Goal: Find specific page/section: Find specific page/section

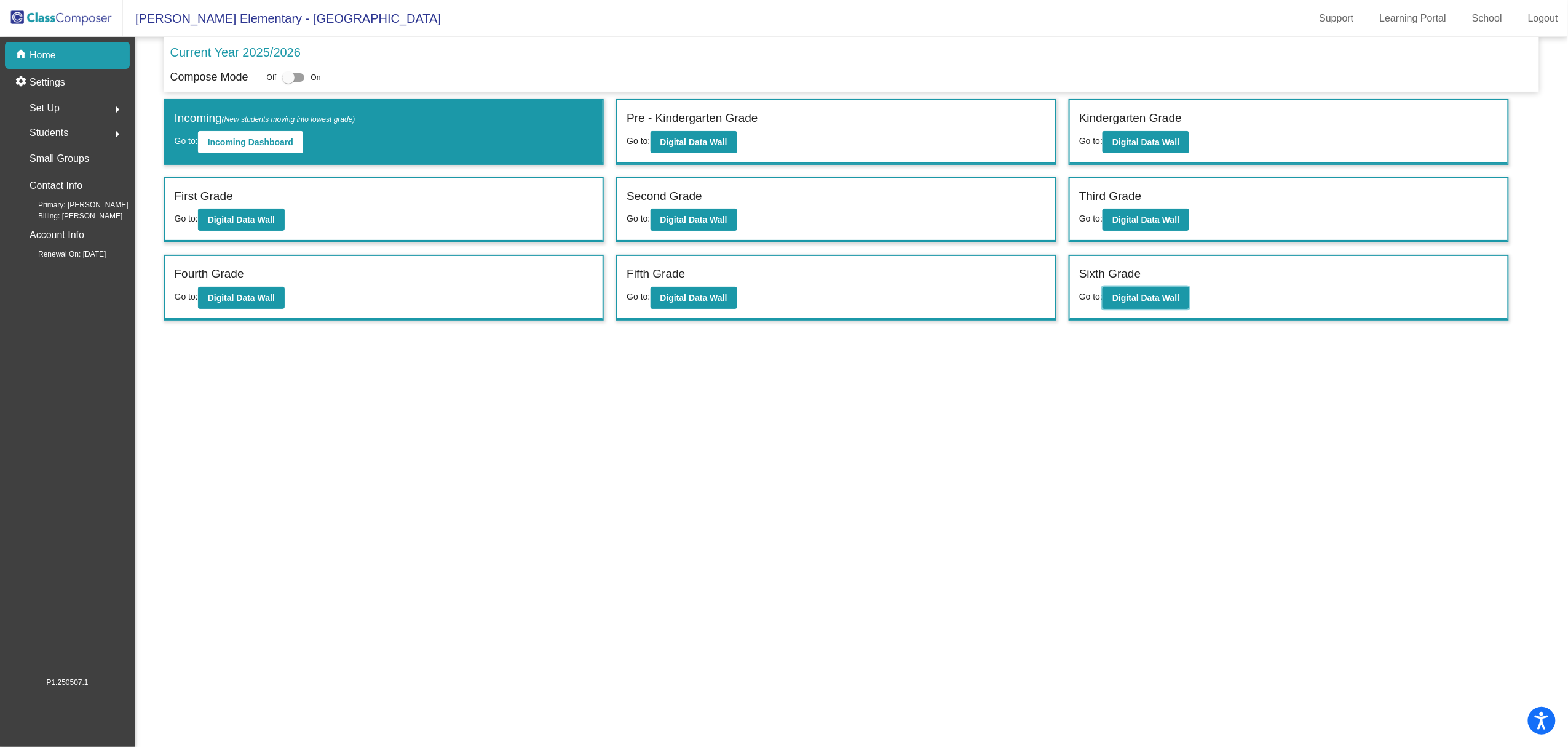
click at [1137, 292] on b "Digital Data Wall" at bounding box center [1146, 297] width 67 height 10
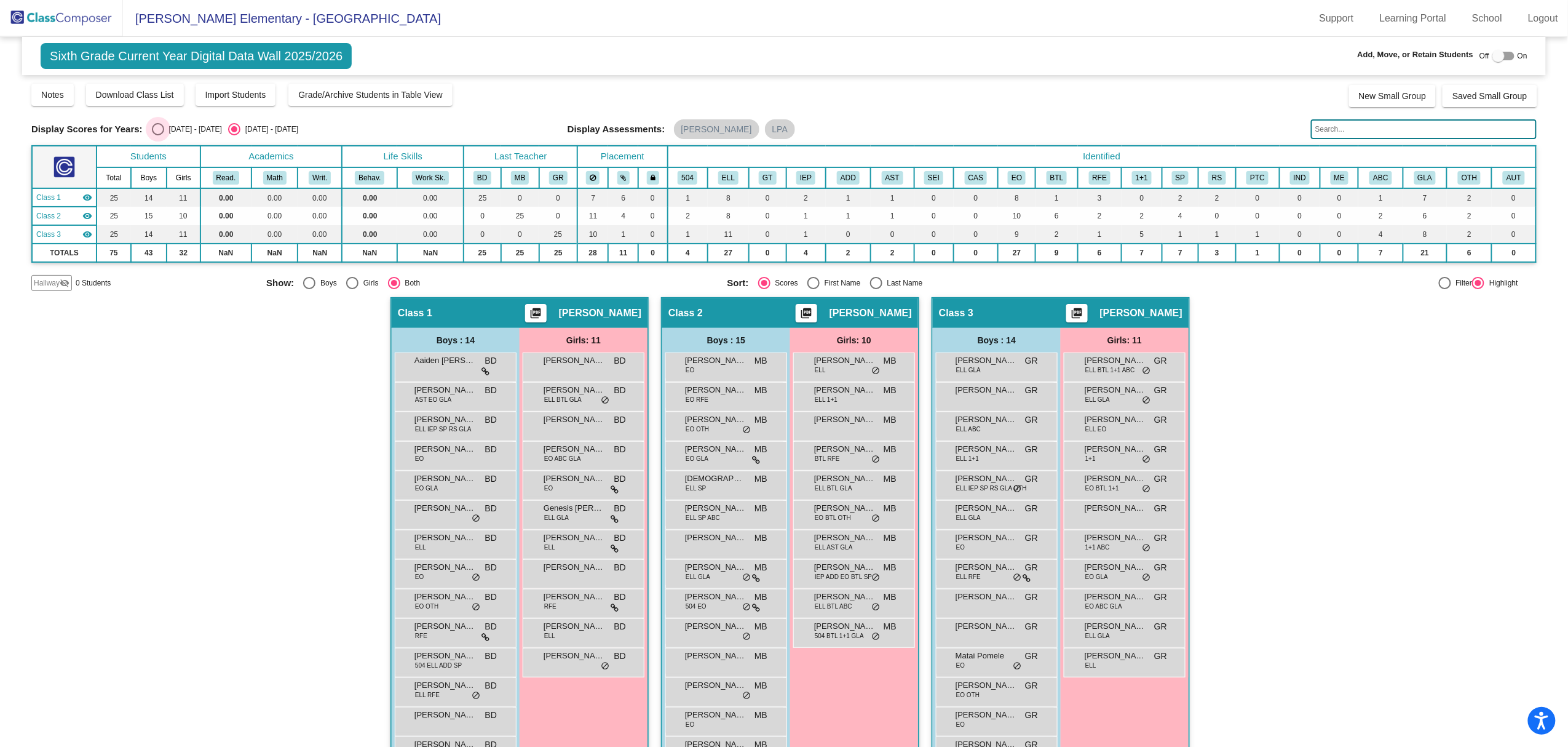
click at [157, 134] on div "Select an option" at bounding box center [157, 129] width 12 height 12
click at [157, 135] on input "[DATE] - [DATE]" at bounding box center [157, 135] width 1 height 1
radio input "true"
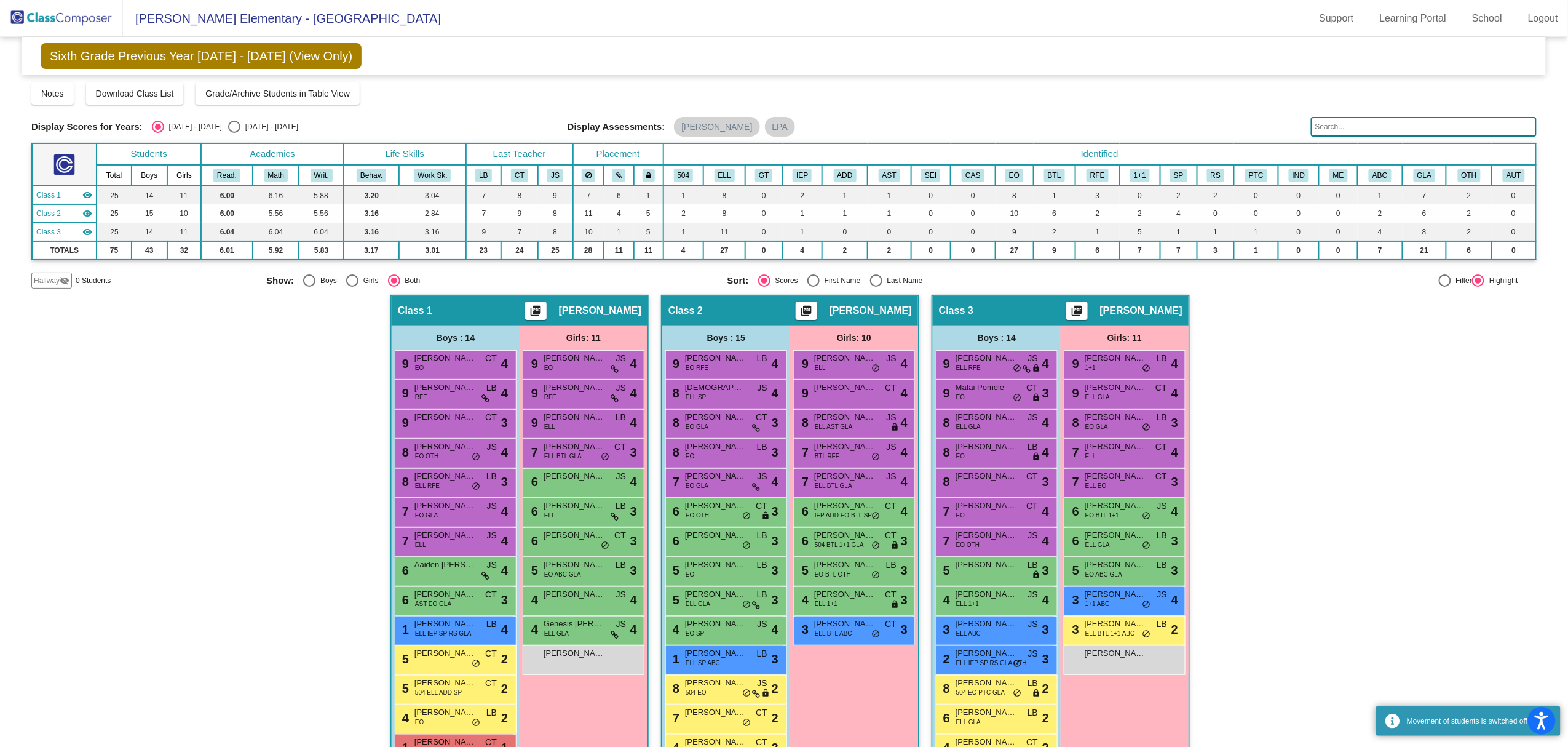
scroll to position [64, 0]
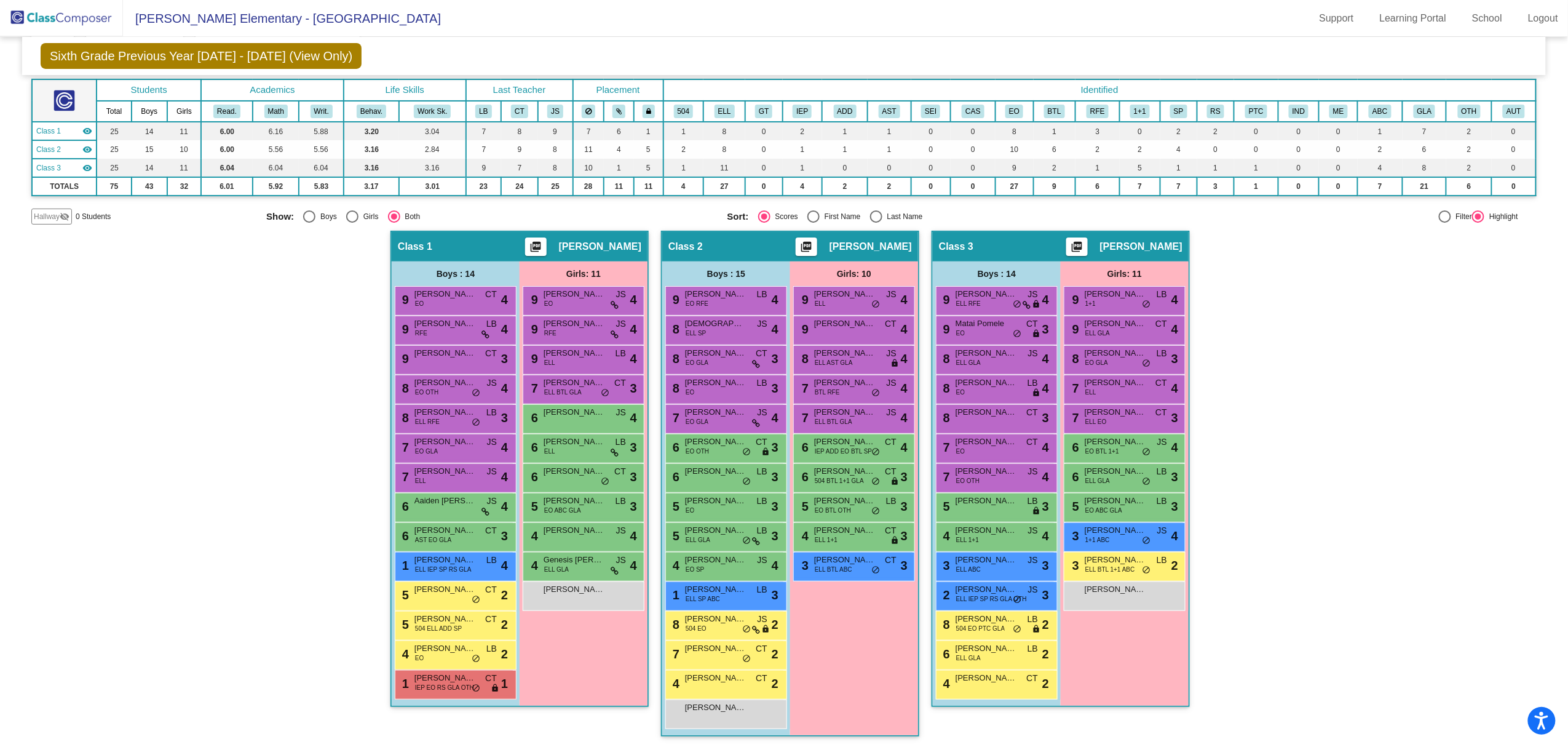
click at [433, 660] on div "4 [PERSON_NAME] EO LB lock do_not_disturb_alt 2" at bounding box center [454, 654] width 117 height 26
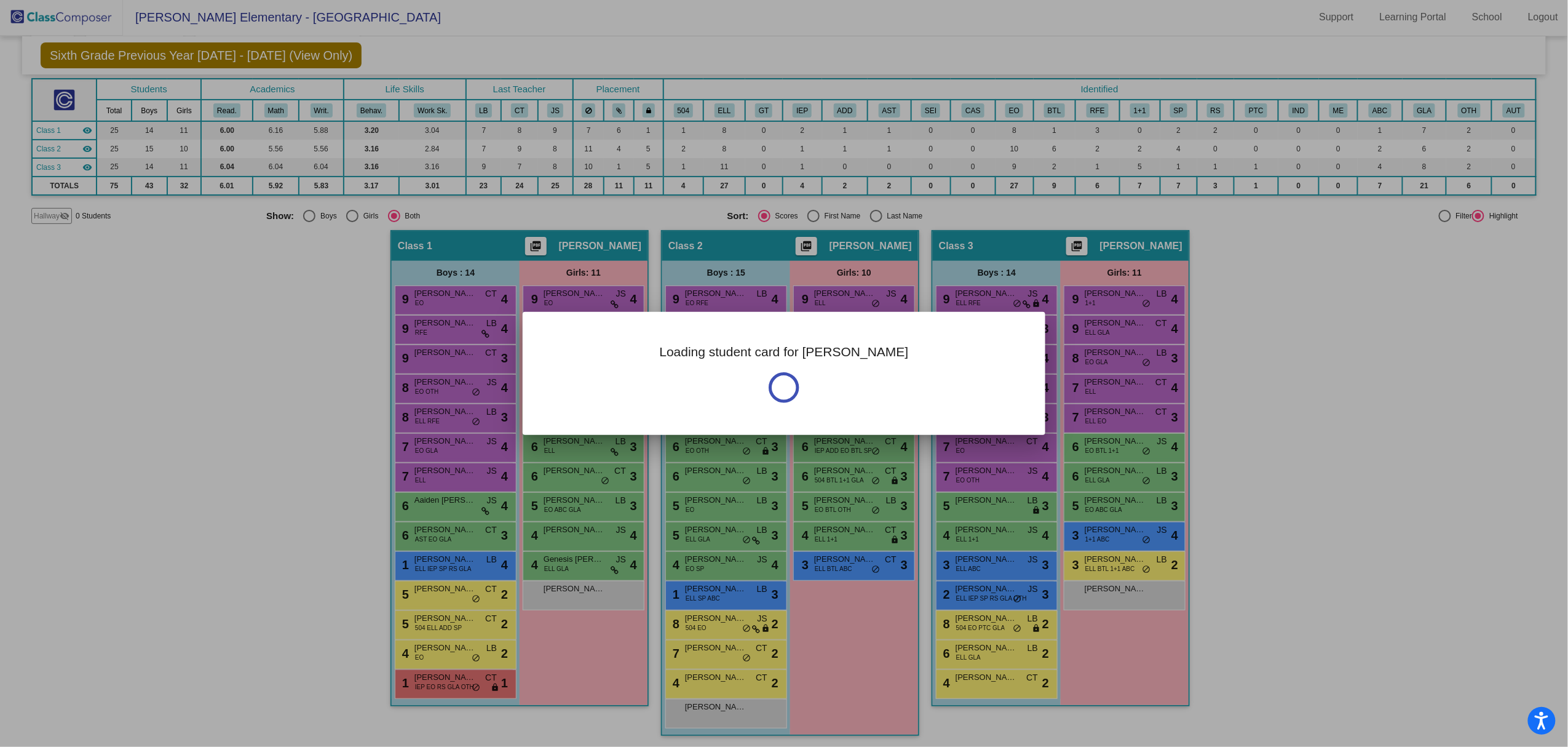
scroll to position [0, 0]
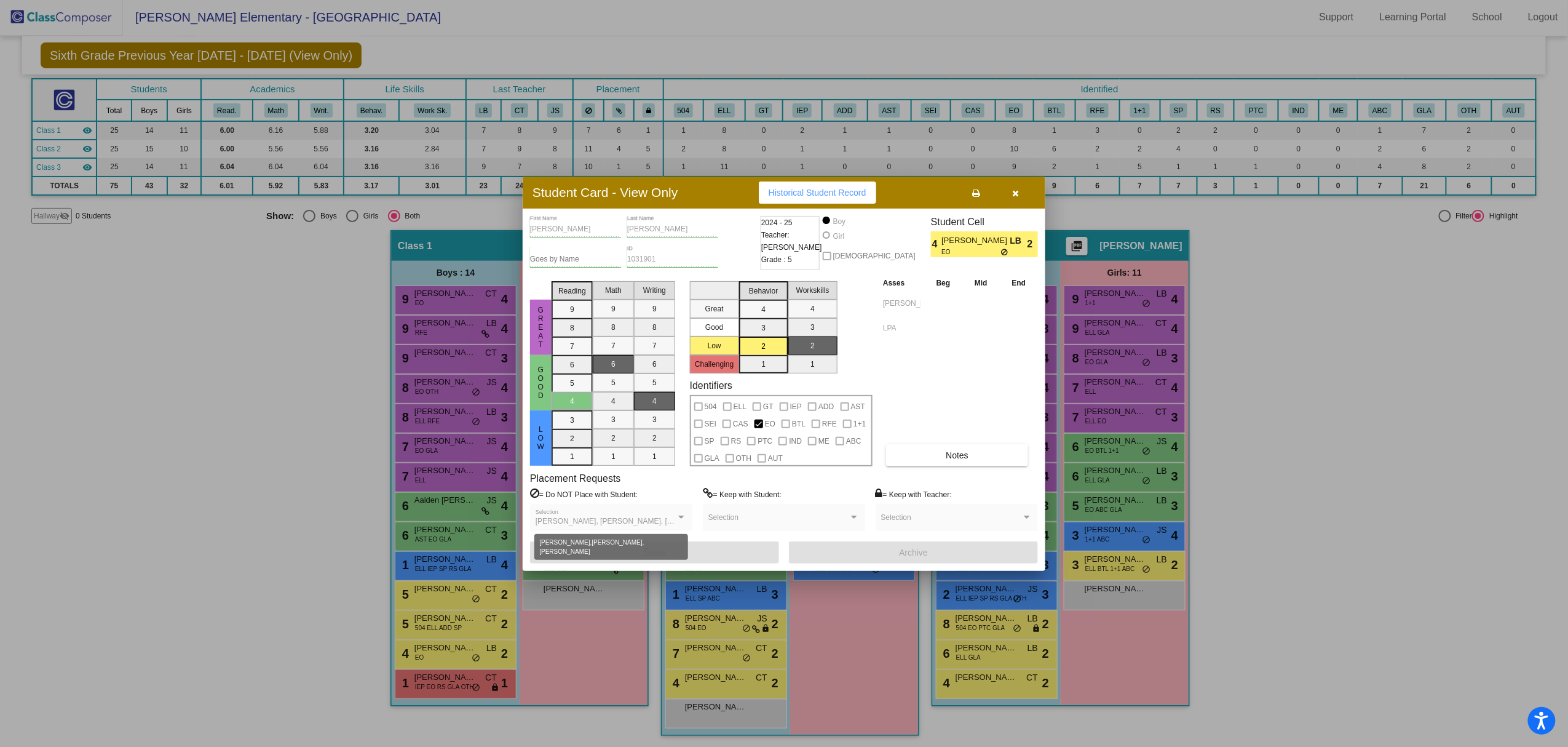
click at [680, 519] on div at bounding box center [681, 517] width 11 height 9
click at [645, 519] on span "[PERSON_NAME], [PERSON_NAME], [PERSON_NAME]" at bounding box center [630, 521] width 190 height 9
click at [1017, 194] on icon "button" at bounding box center [1016, 193] width 7 height 9
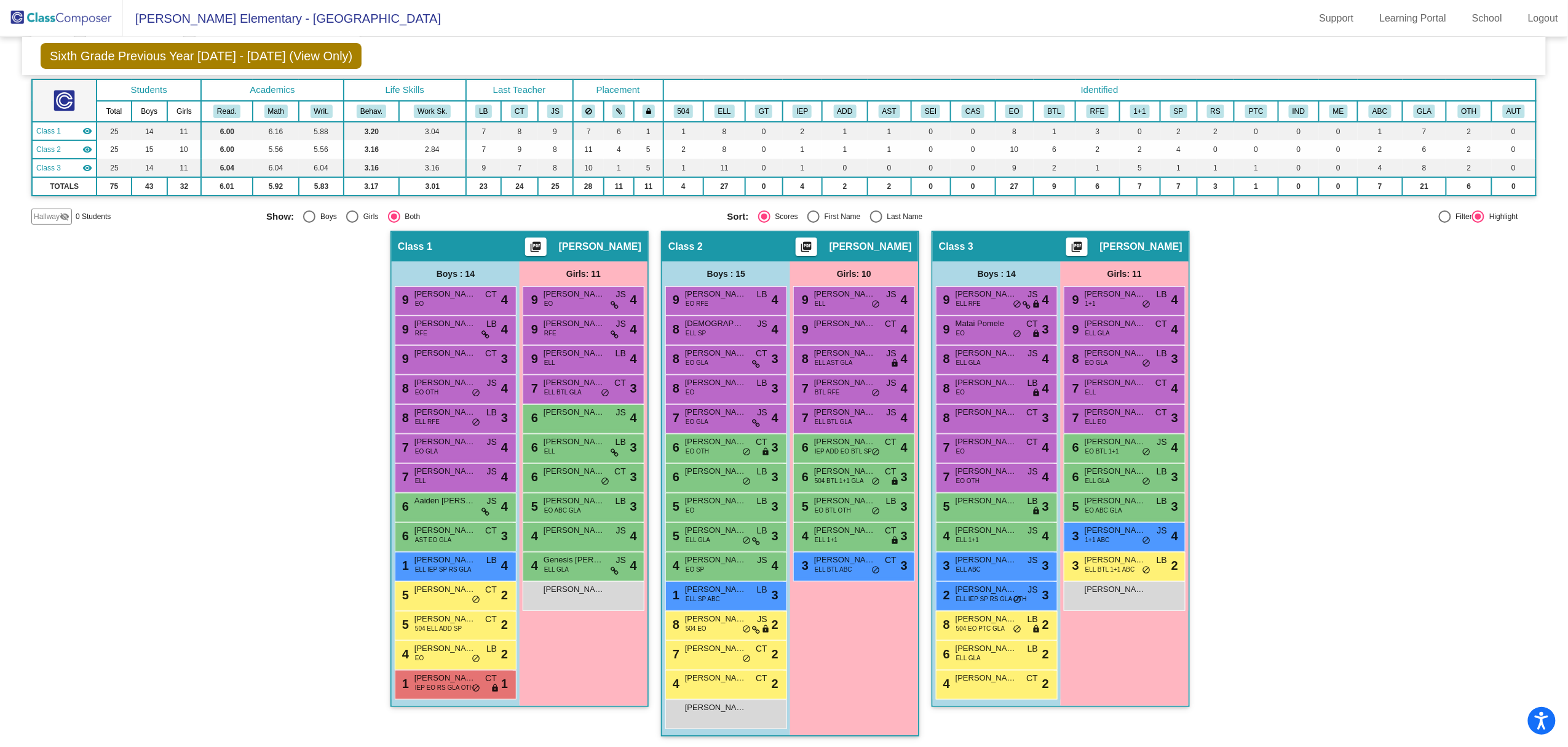
scroll to position [1, 0]
click at [687, 476] on div "6 [PERSON_NAME] LB lock do_not_disturb_alt 3" at bounding box center [724, 476] width 117 height 26
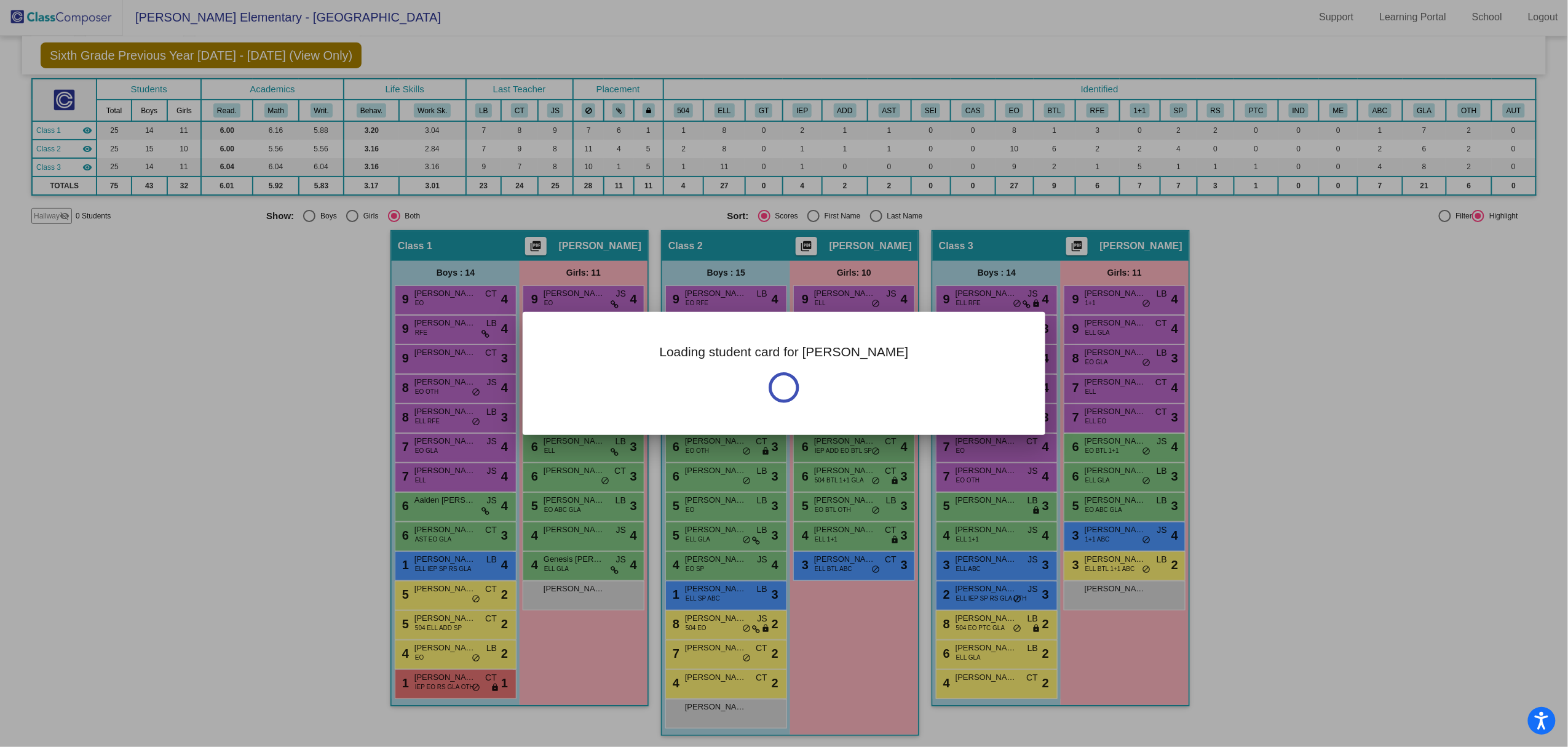
scroll to position [0, 0]
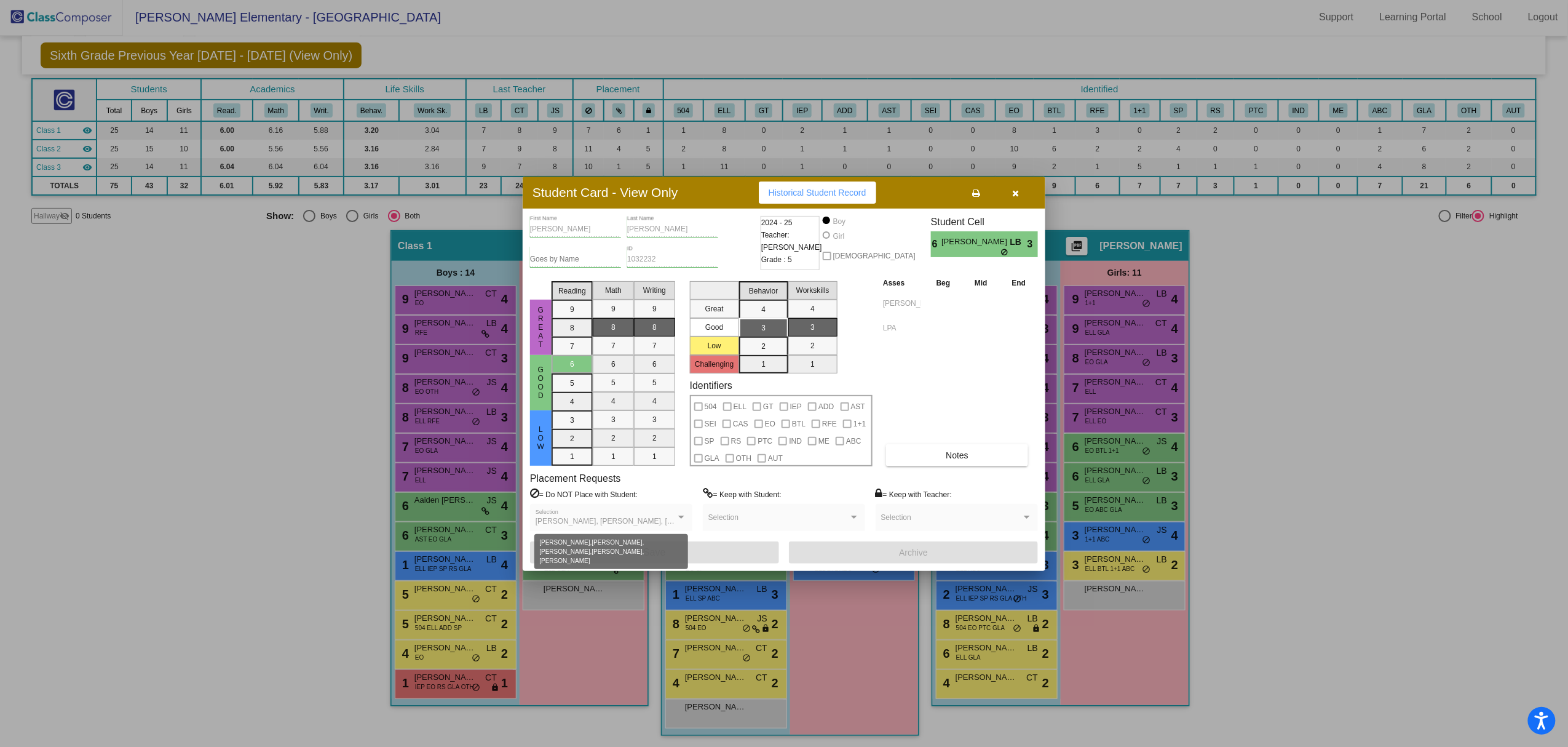
click at [669, 522] on span "[PERSON_NAME], [PERSON_NAME], [PERSON_NAME], [PERSON_NAME], [PERSON_NAME]" at bounding box center [695, 521] width 320 height 9
click at [679, 516] on div at bounding box center [681, 517] width 11 height 9
click at [617, 523] on span "[PERSON_NAME], [PERSON_NAME], [PERSON_NAME], [PERSON_NAME], [PERSON_NAME]" at bounding box center [695, 521] width 320 height 9
click at [571, 517] on span "[PERSON_NAME], [PERSON_NAME], [PERSON_NAME], [PERSON_NAME], [PERSON_NAME]" at bounding box center [695, 521] width 320 height 9
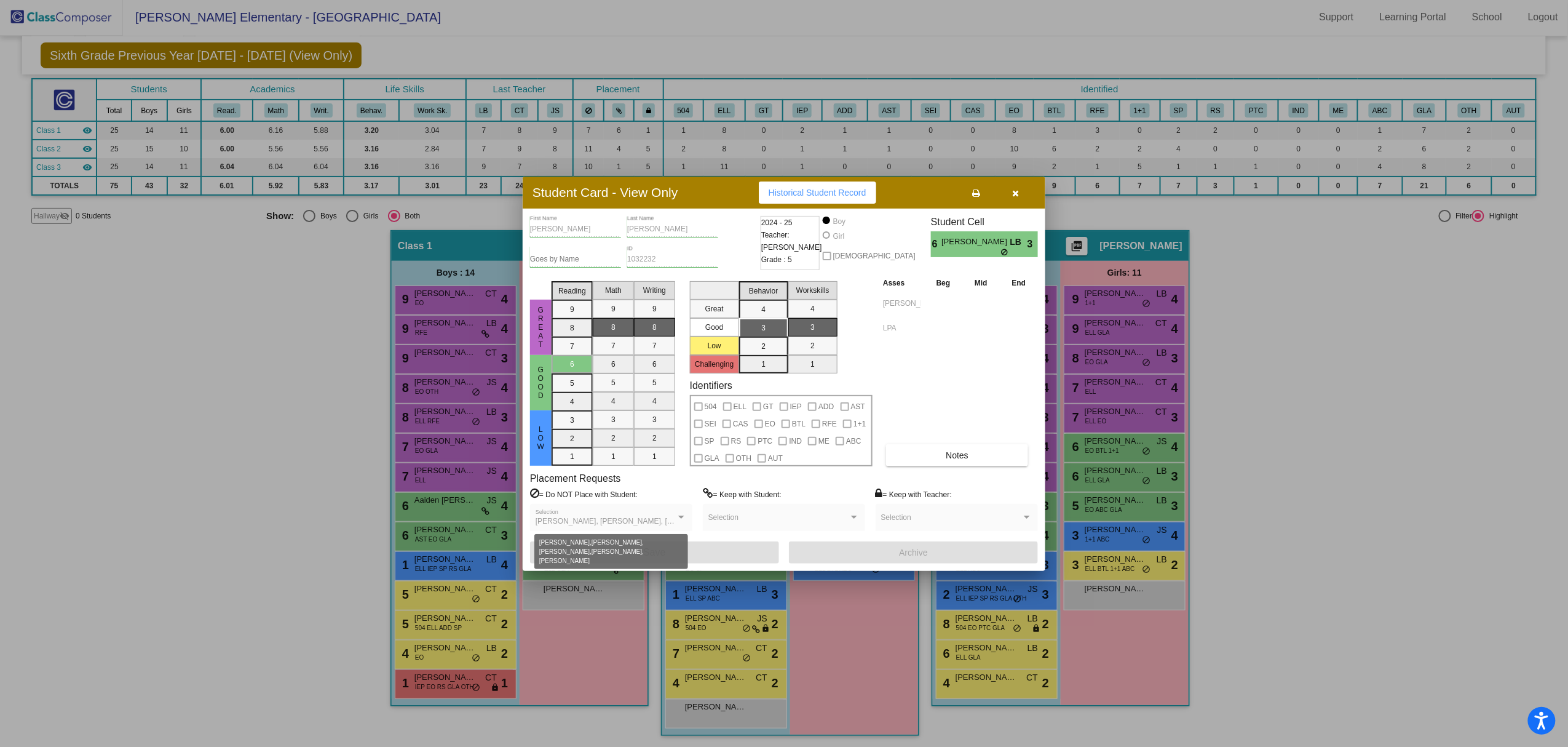
click at [687, 521] on div at bounding box center [681, 517] width 11 height 9
click at [641, 519] on span "[PERSON_NAME], [PERSON_NAME], [PERSON_NAME], [PERSON_NAME], [PERSON_NAME]" at bounding box center [695, 521] width 320 height 9
click at [1291, 450] on div at bounding box center [784, 373] width 1568 height 747
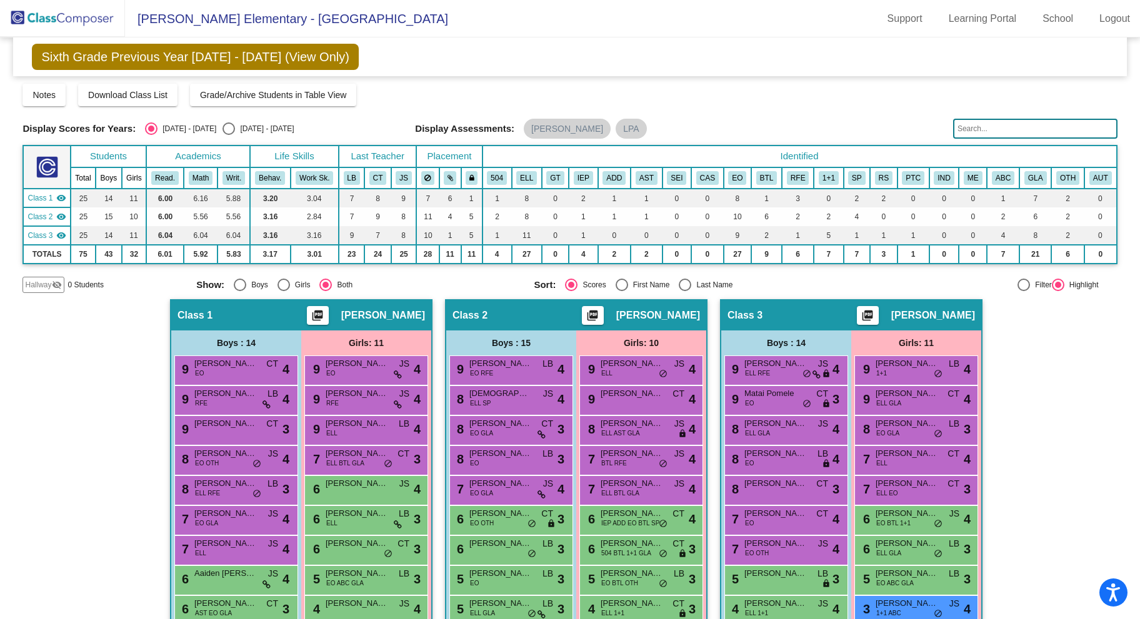
click at [58, 15] on img at bounding box center [62, 18] width 125 height 37
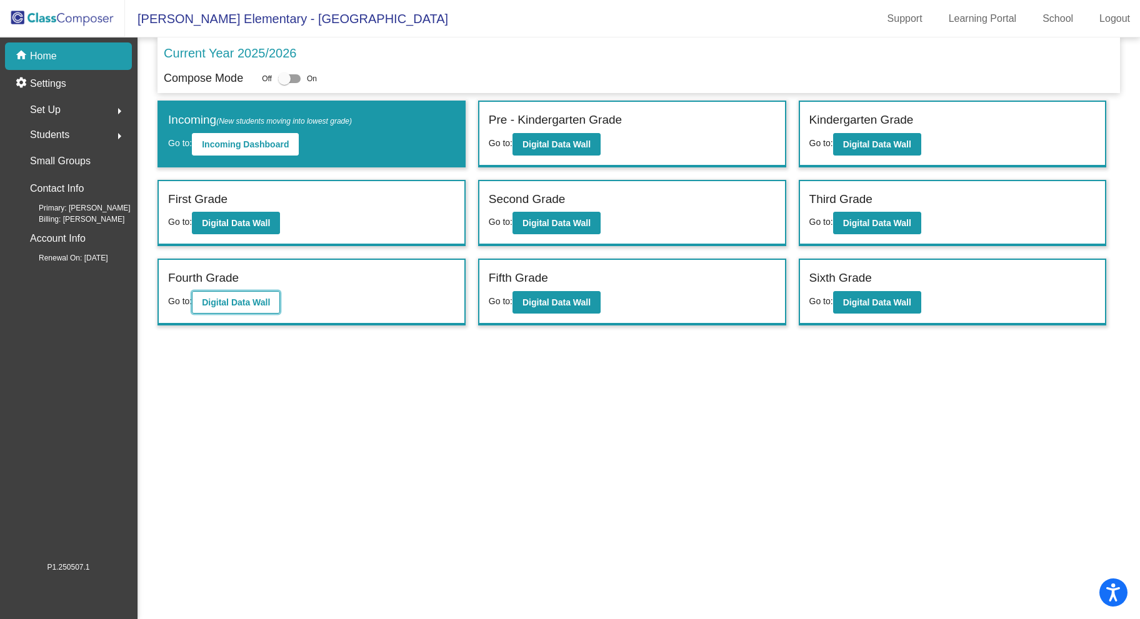
click at [223, 305] on b "Digital Data Wall" at bounding box center [236, 302] width 68 height 10
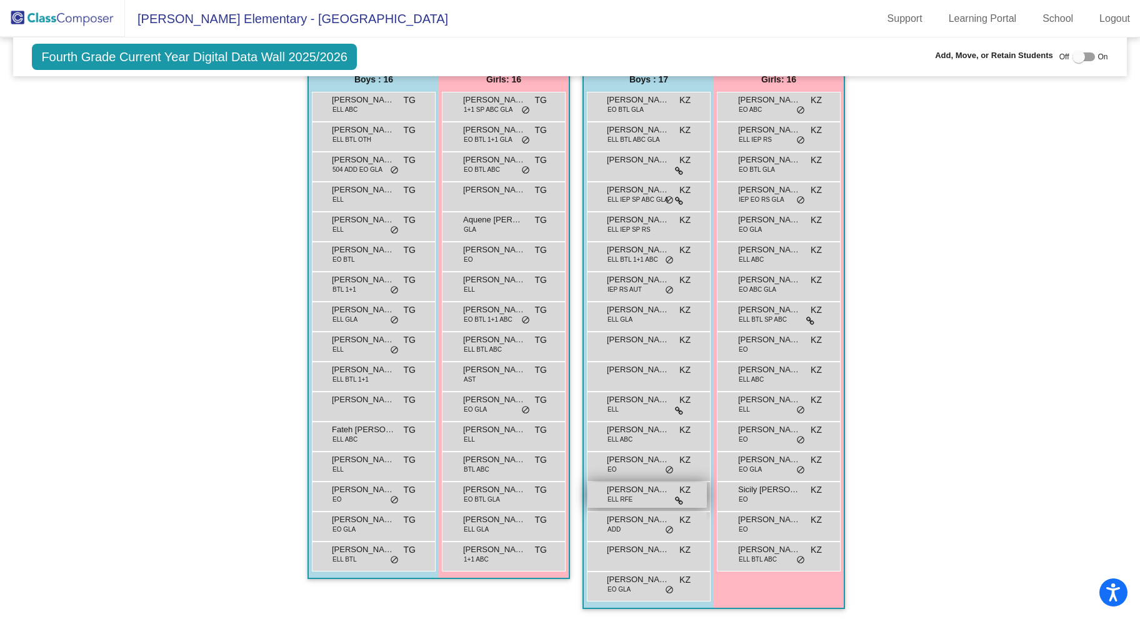
scroll to position [249, 0]
drag, startPoint x: 670, startPoint y: 491, endPoint x: 251, endPoint y: 487, distance: 418.7
click at [251, 487] on div "Hallway - Hallway Class picture_as_pdf Add Student First Name Last Name Student…" at bounding box center [569, 327] width 1094 height 586
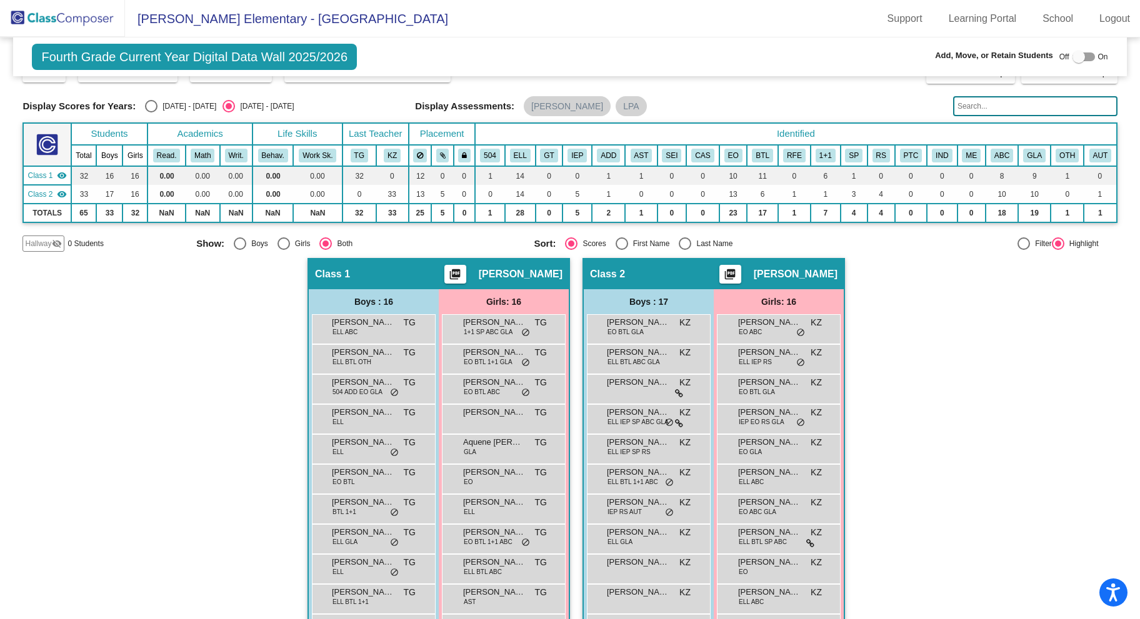
scroll to position [0, 0]
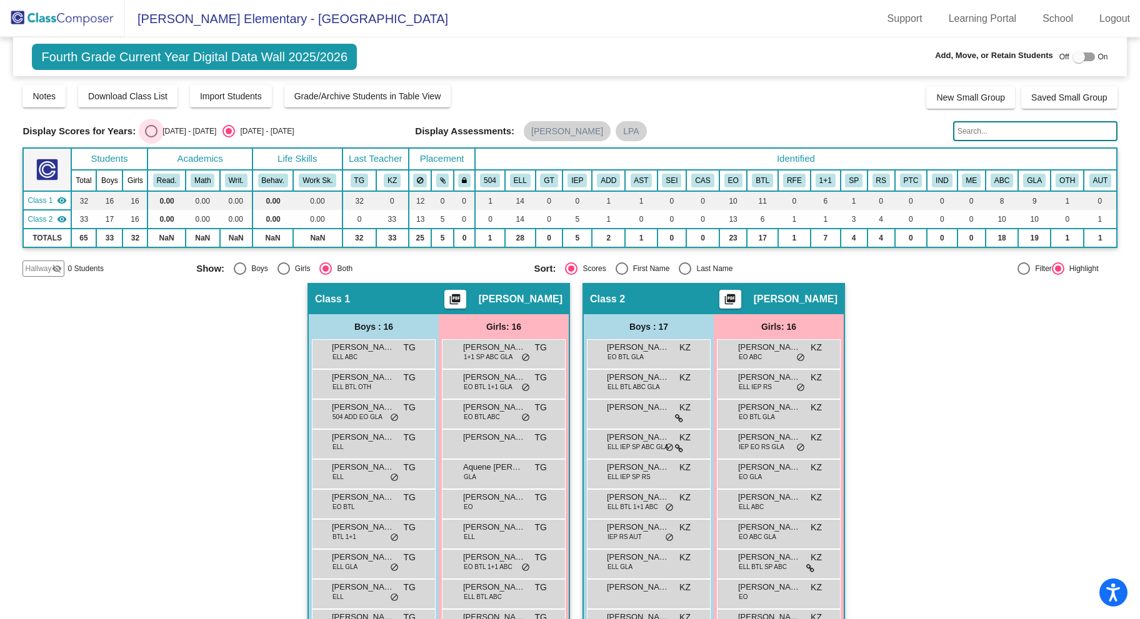
click at [155, 126] on div "Select an option" at bounding box center [151, 131] width 12 height 12
click at [151, 137] on input "[DATE] - [DATE]" at bounding box center [151, 137] width 1 height 1
radio input "true"
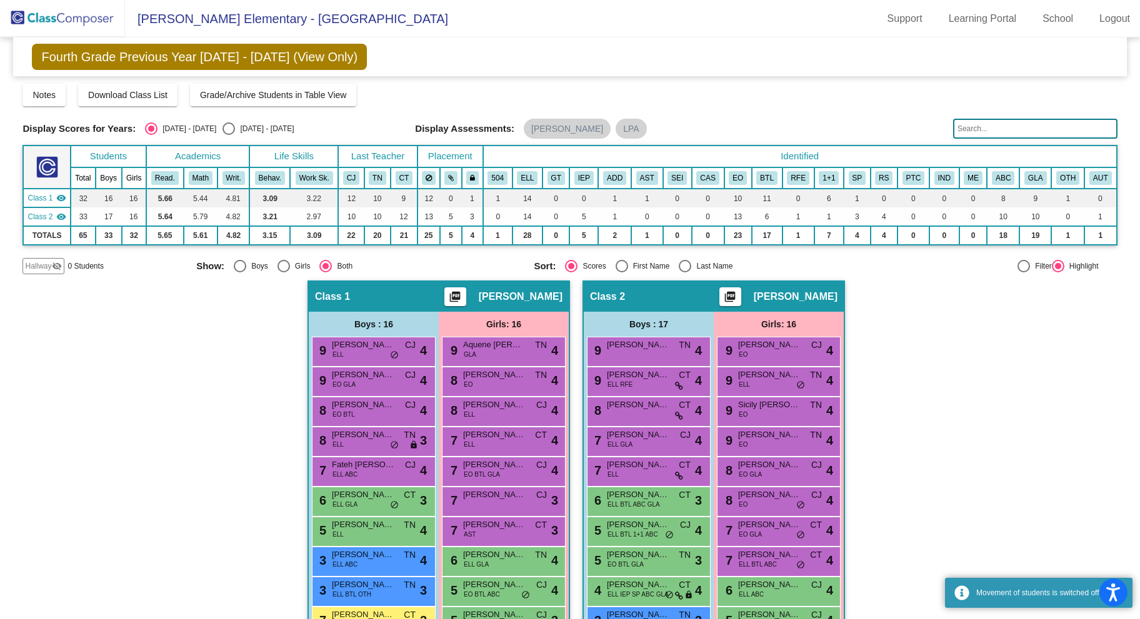
scroll to position [246, 0]
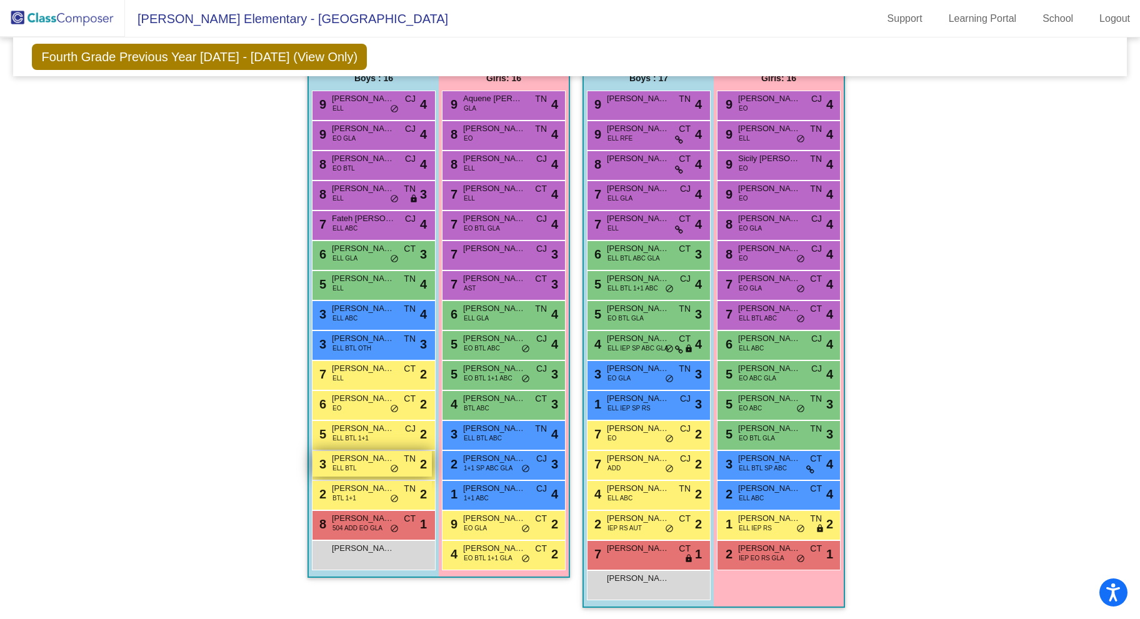
click at [351, 464] on span "ELL BTL" at bounding box center [344, 468] width 24 height 9
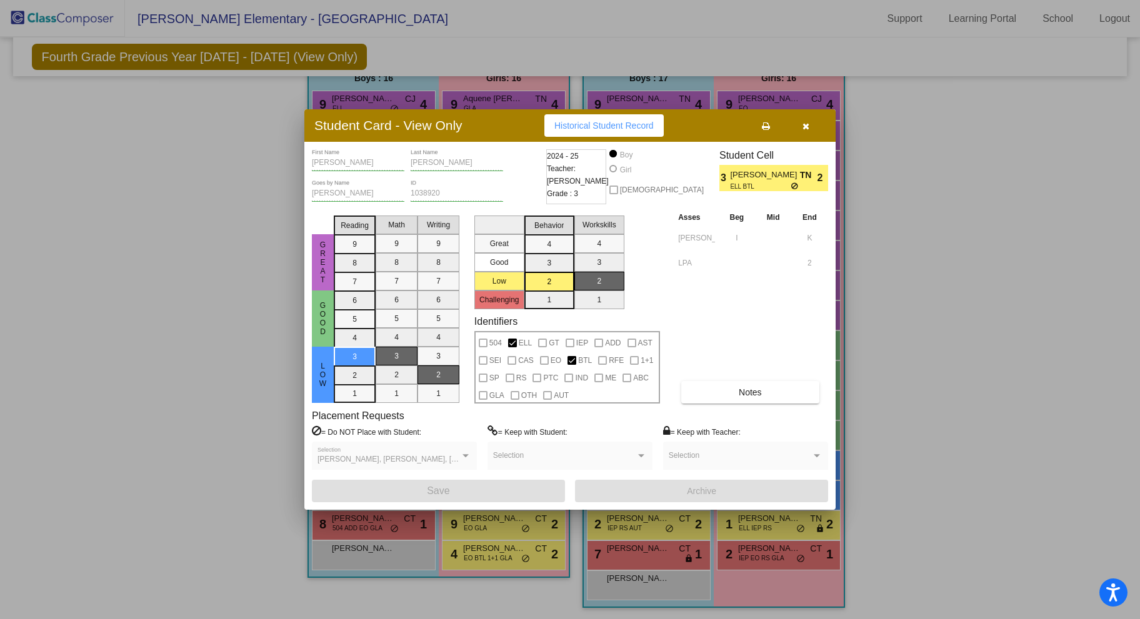
click at [922, 204] on div at bounding box center [570, 309] width 1140 height 619
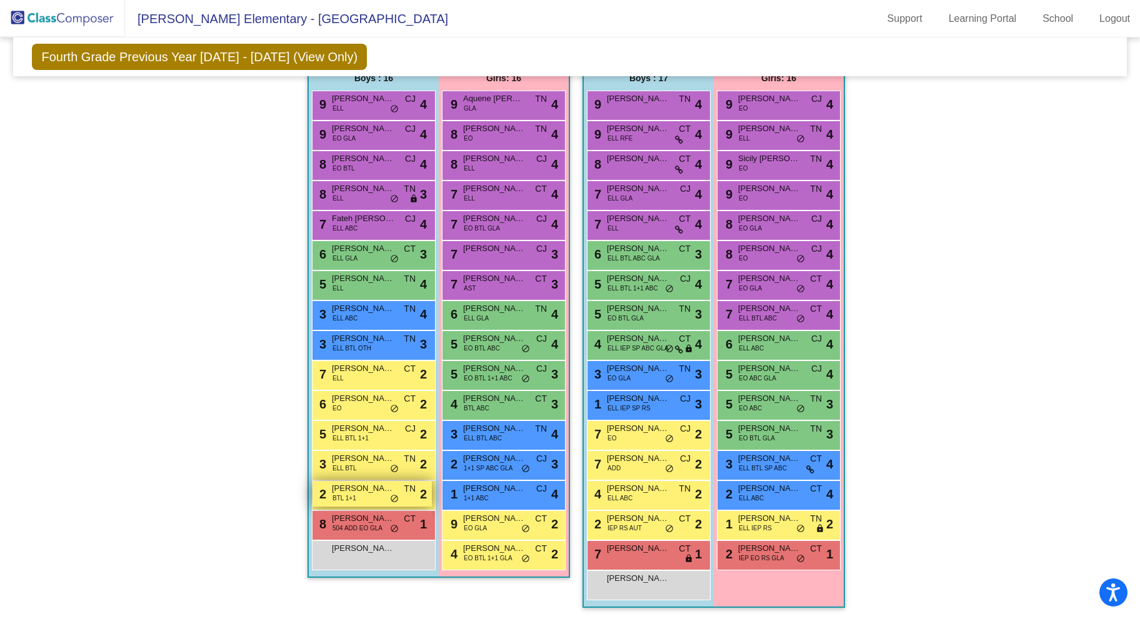
click at [368, 500] on div "2 Armani [PERSON_NAME] BTL 1+1 TN lock do_not_disturb_alt 2" at bounding box center [371, 494] width 119 height 26
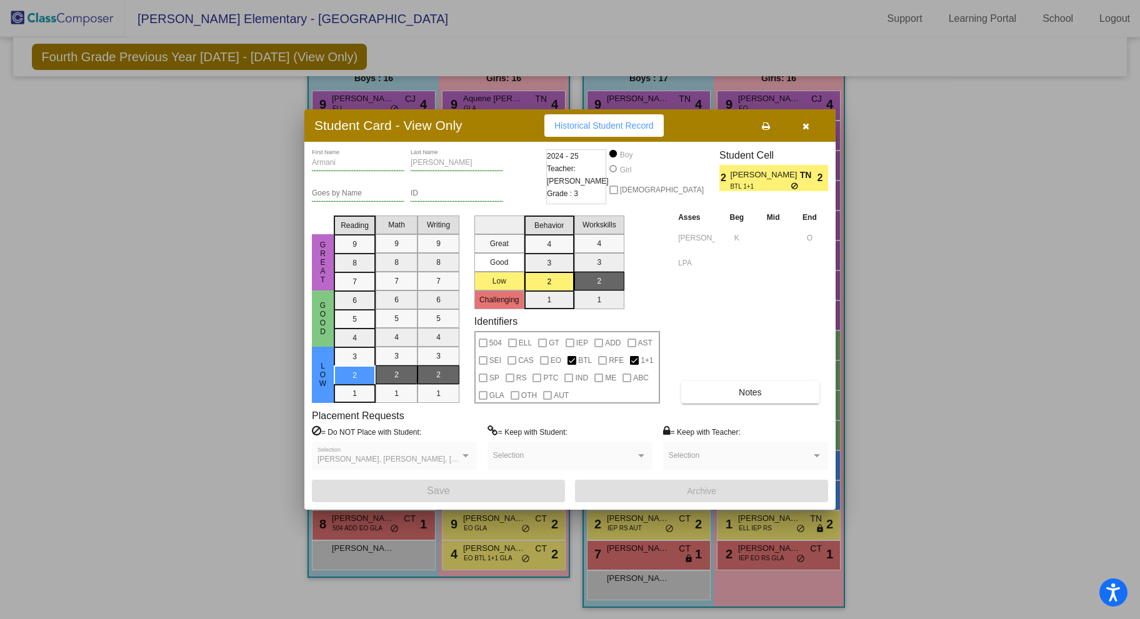
click at [245, 509] on div at bounding box center [570, 309] width 1140 height 619
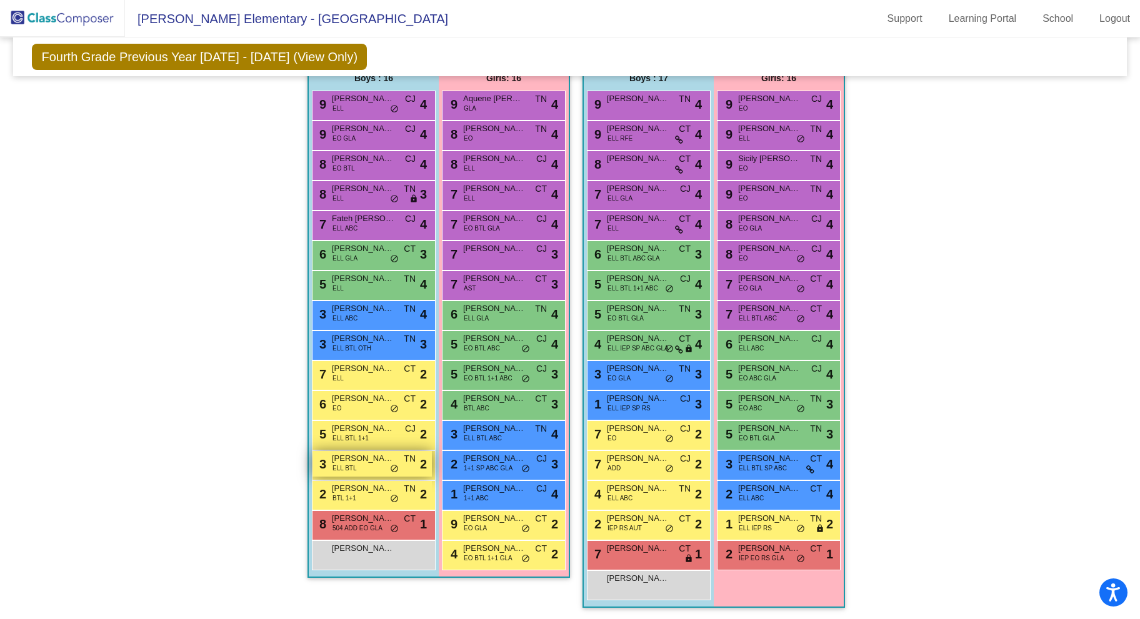
click at [337, 467] on span "ELL BTL" at bounding box center [344, 468] width 24 height 9
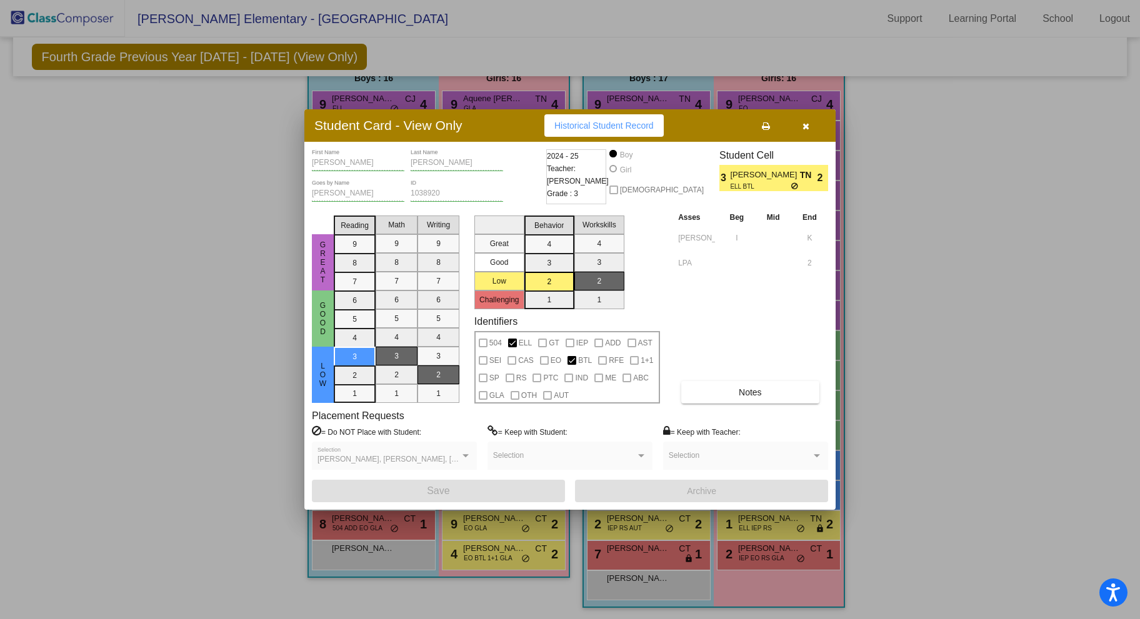
click at [248, 482] on div at bounding box center [570, 309] width 1140 height 619
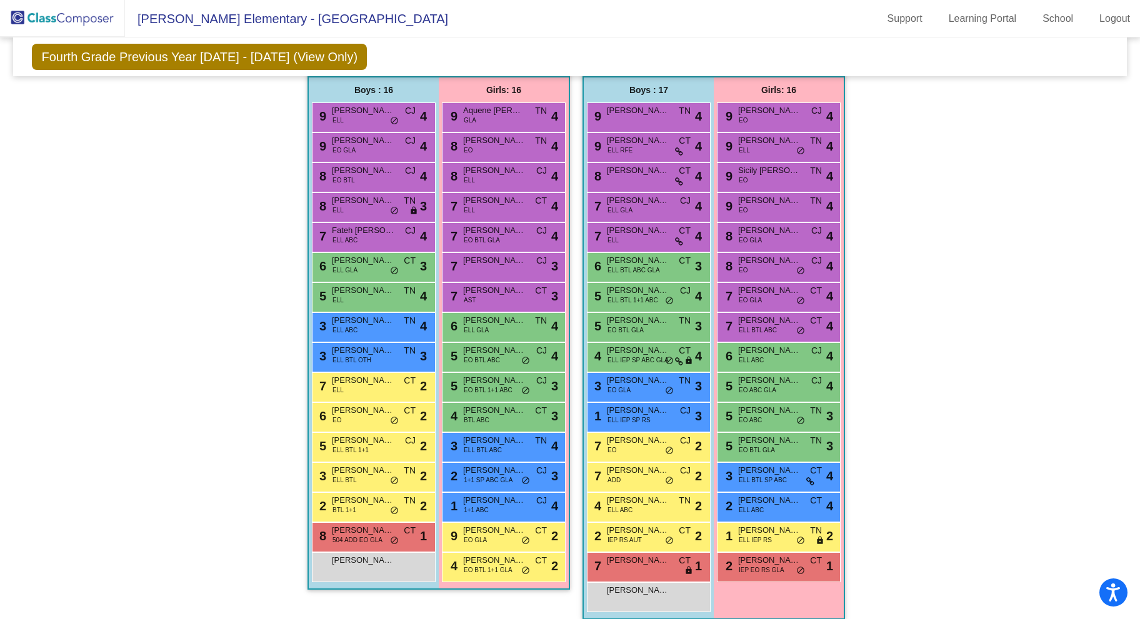
scroll to position [232, 0]
